Goal: Check status: Check status

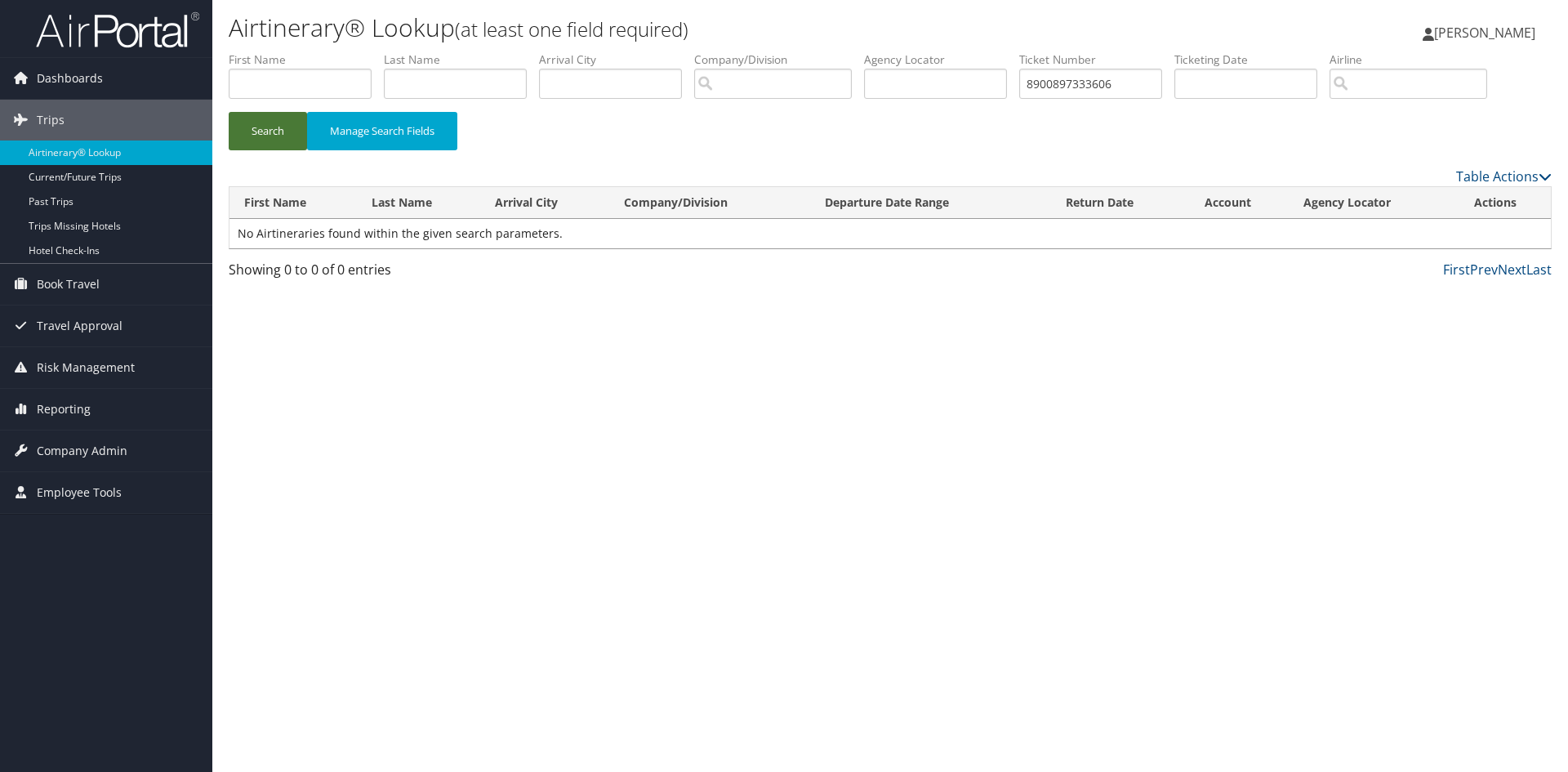
click at [259, 140] on button "Search" at bounding box center [268, 130] width 78 height 38
click at [1071, 89] on input "8900897333606" at bounding box center [1090, 83] width 143 height 31
paste input "19354"
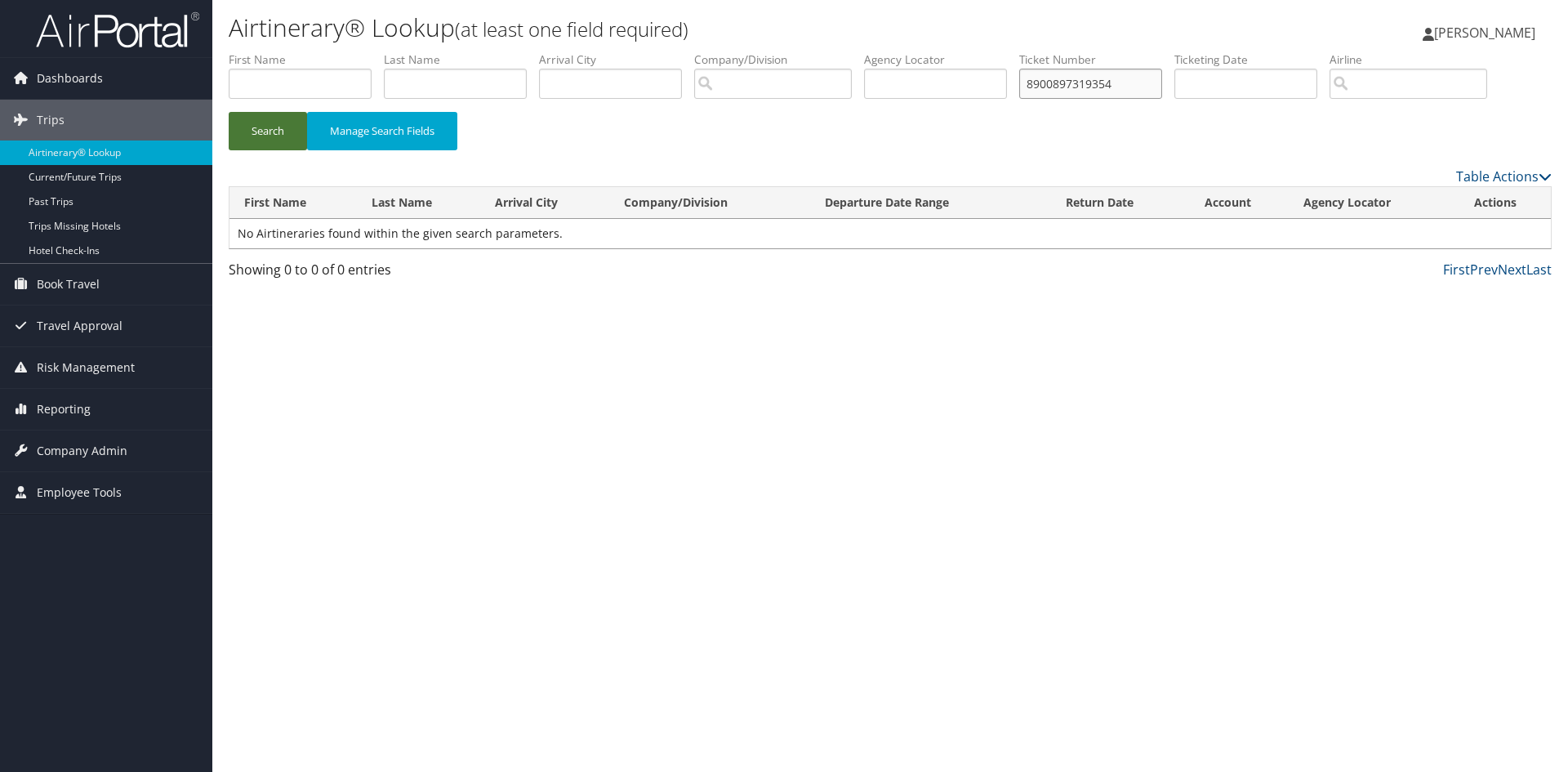
type input "8900897319354"
click at [258, 140] on button "Search" at bounding box center [268, 130] width 78 height 38
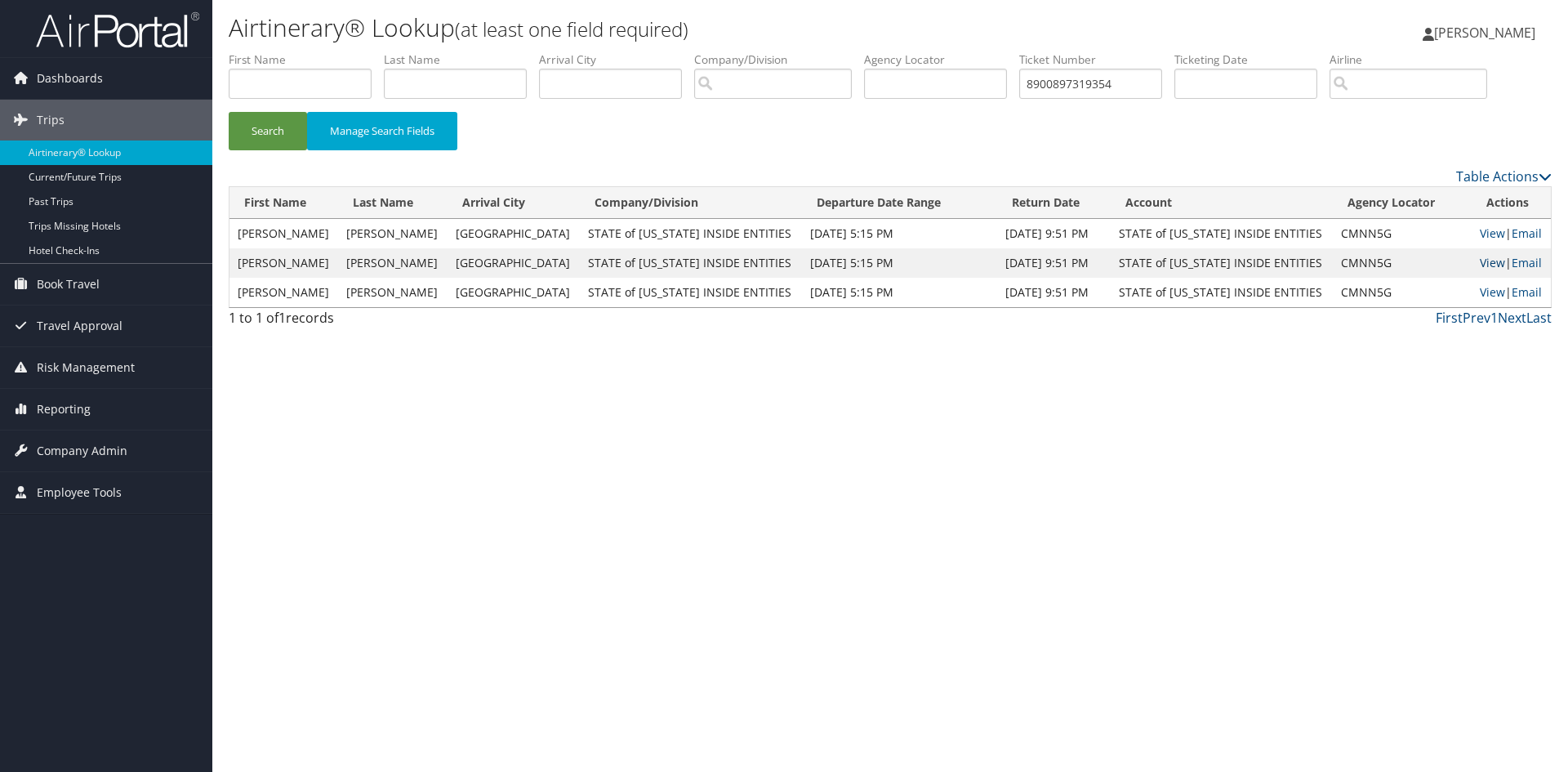
click at [1480, 264] on link "View" at bounding box center [1492, 263] width 26 height 16
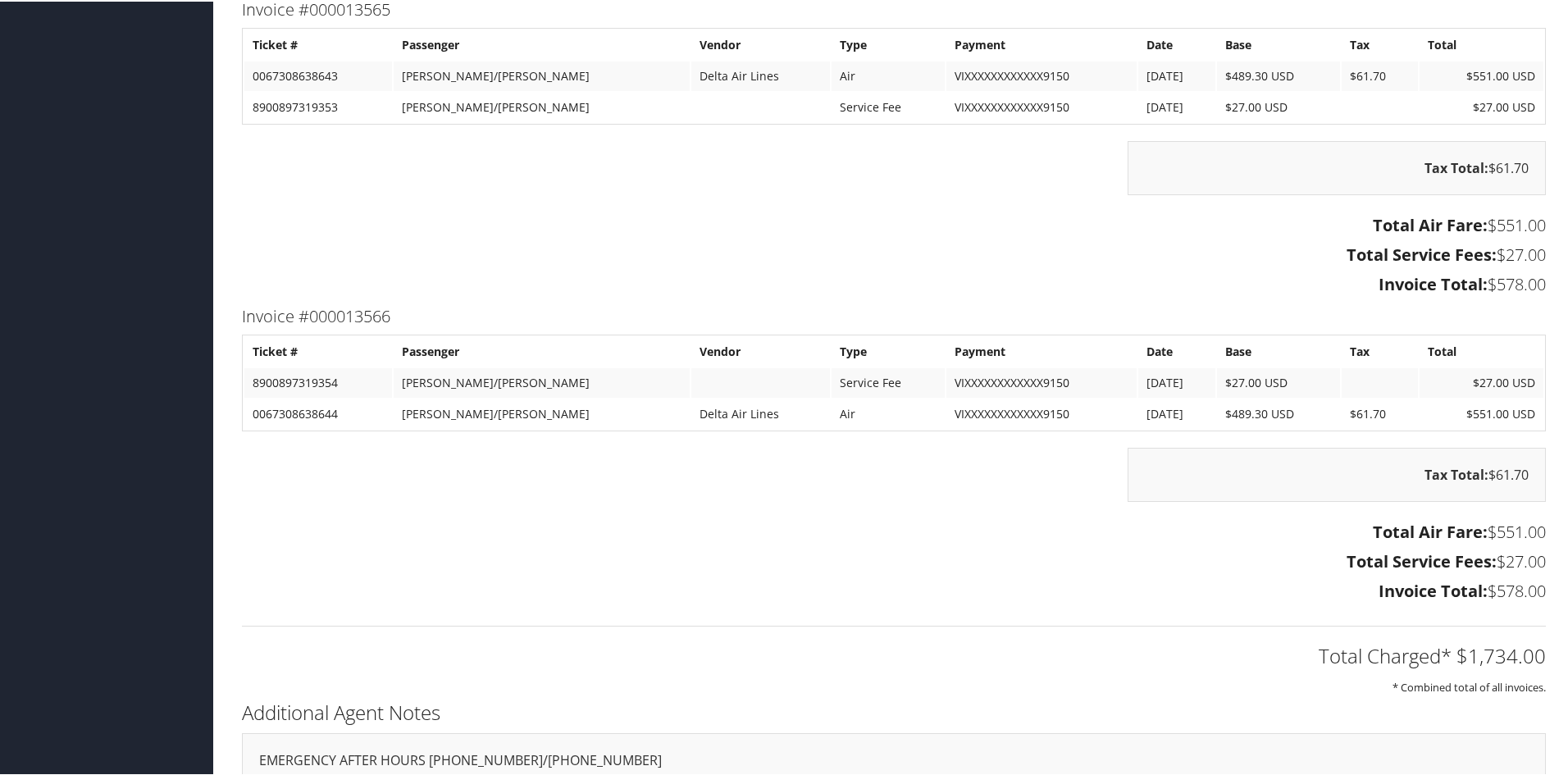
scroll to position [2295, 0]
click at [427, 410] on td "DAVIS/TRAVIS JOHN" at bounding box center [541, 412] width 296 height 30
drag, startPoint x: 427, startPoint y: 410, endPoint x: 496, endPoint y: 411, distance: 69.0
click at [496, 411] on td "DAVIS/TRAVIS JOHN" at bounding box center [541, 412] width 296 height 30
copy td "DAVIS/TRAVIS JOHN"
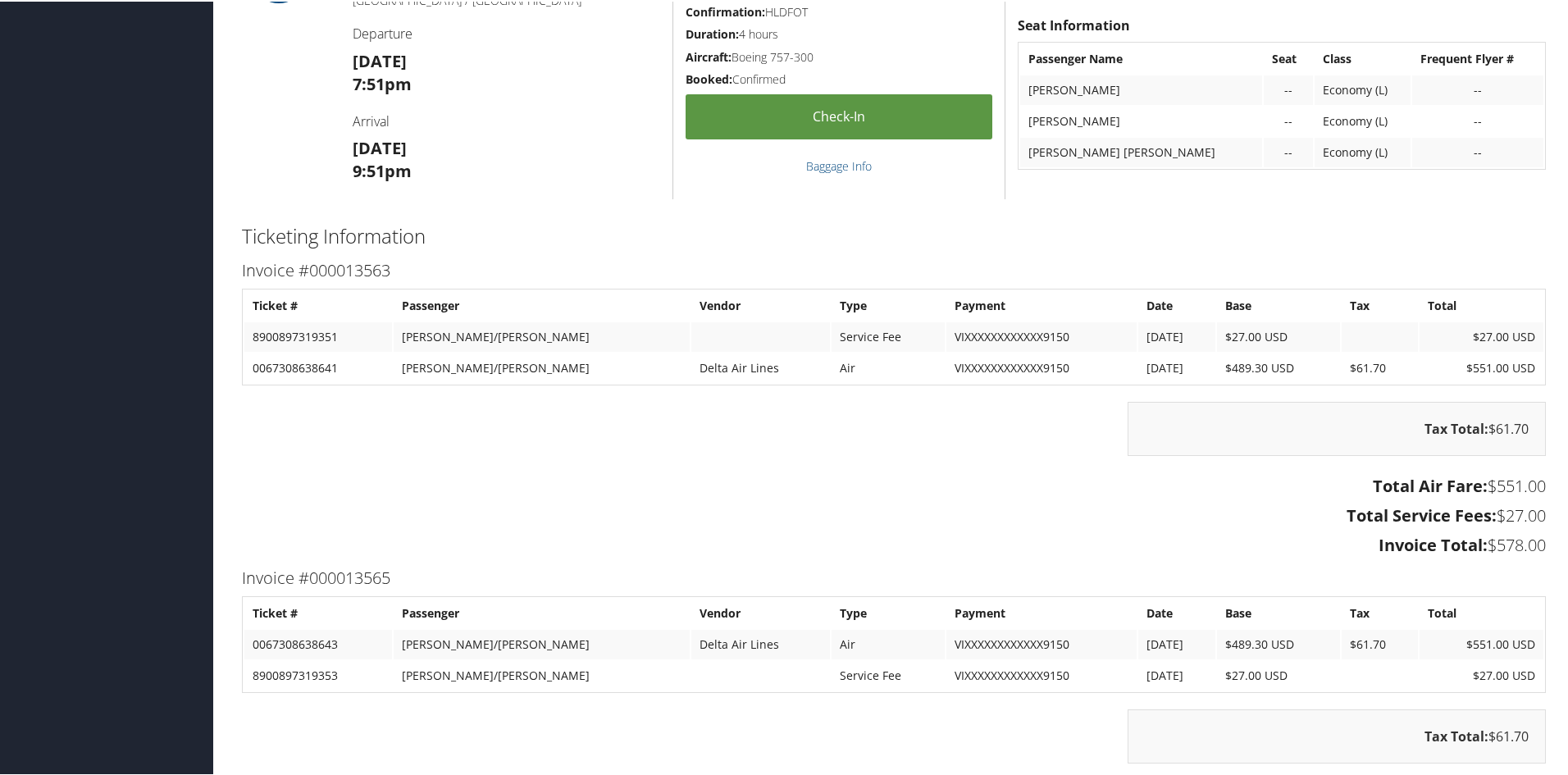
scroll to position [2131, 0]
